Goal: Ask a question: Seek information or help from site administrators or community

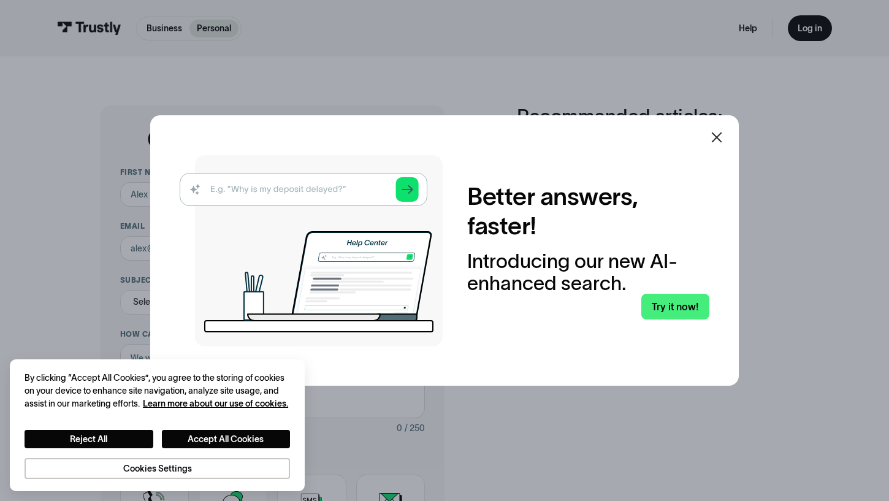
click at [724, 134] on icon at bounding box center [717, 137] width 15 height 15
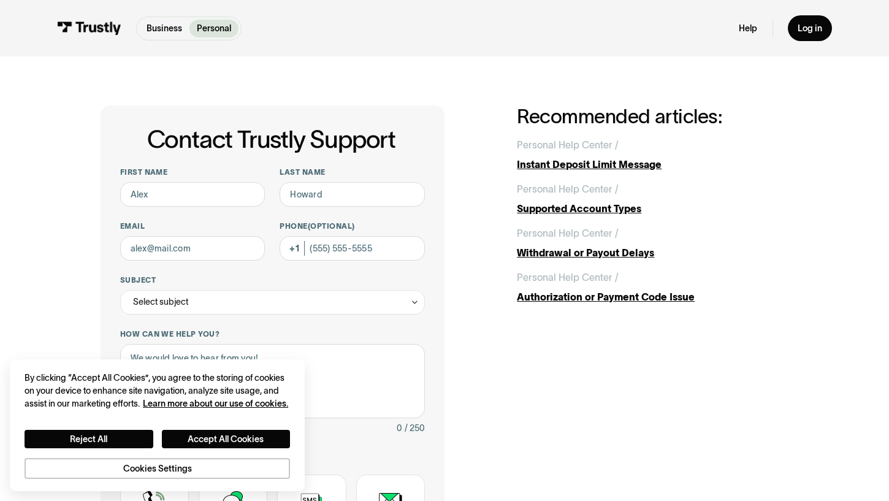
click at [820, 147] on div "Contact Trustly Support First name Last name Email Phone (Optional) Subject Sel…" at bounding box center [445, 387] width 840 height 663
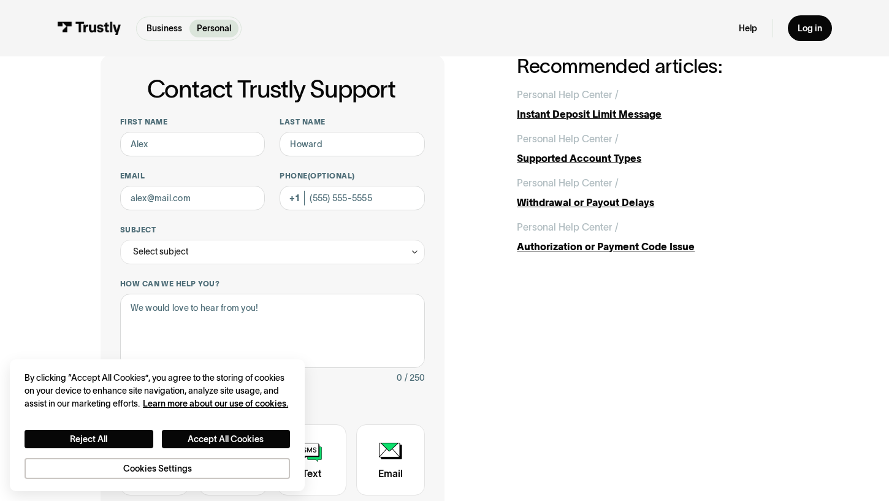
scroll to position [121, 0]
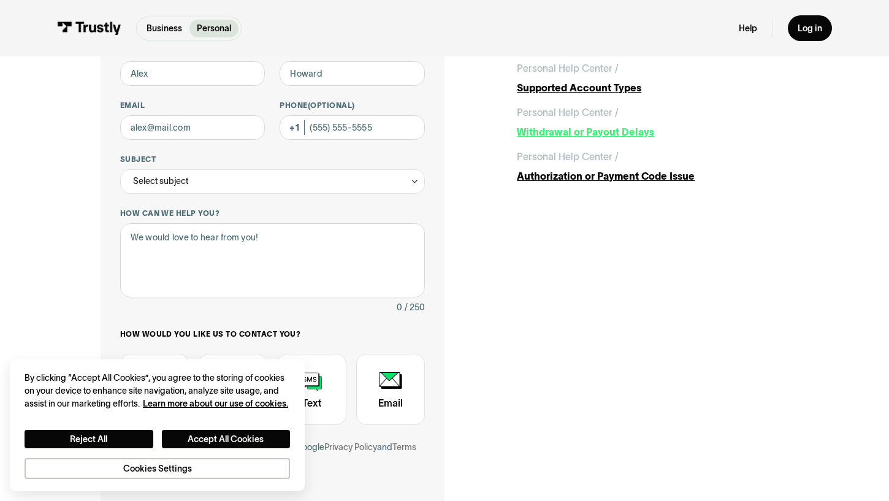
click at [619, 135] on div "Withdrawal or Payout Delays" at bounding box center [653, 132] width 272 height 15
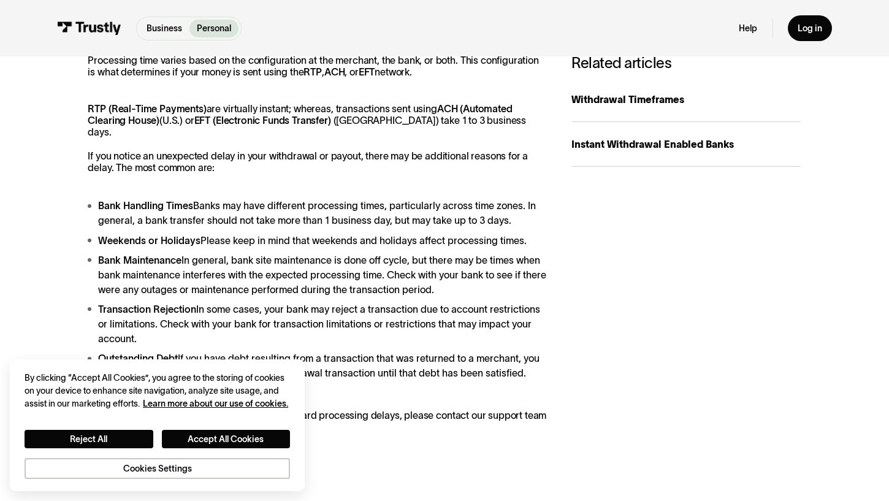
scroll to position [253, 0]
